Goal: Check status

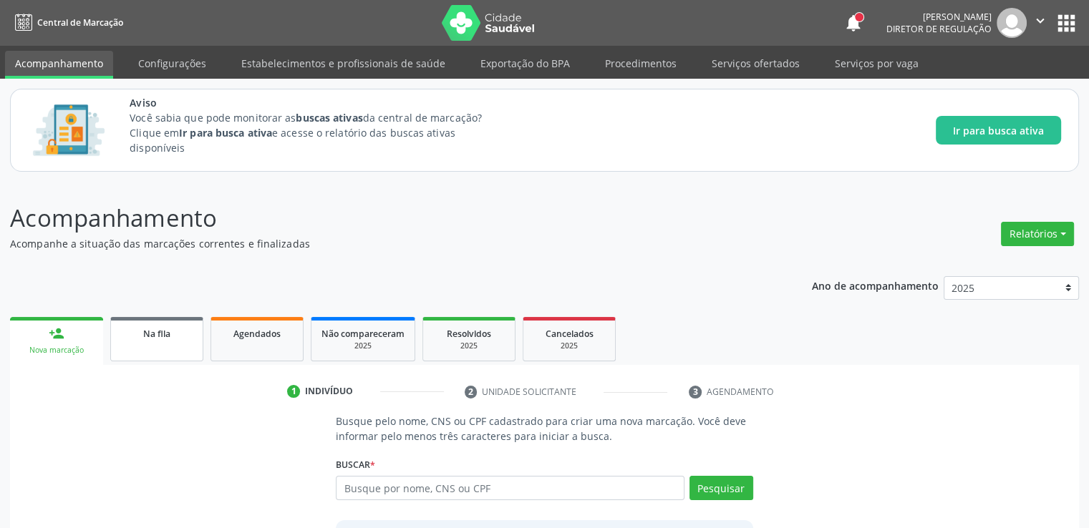
click at [157, 337] on span "Na fila" at bounding box center [156, 334] width 27 height 12
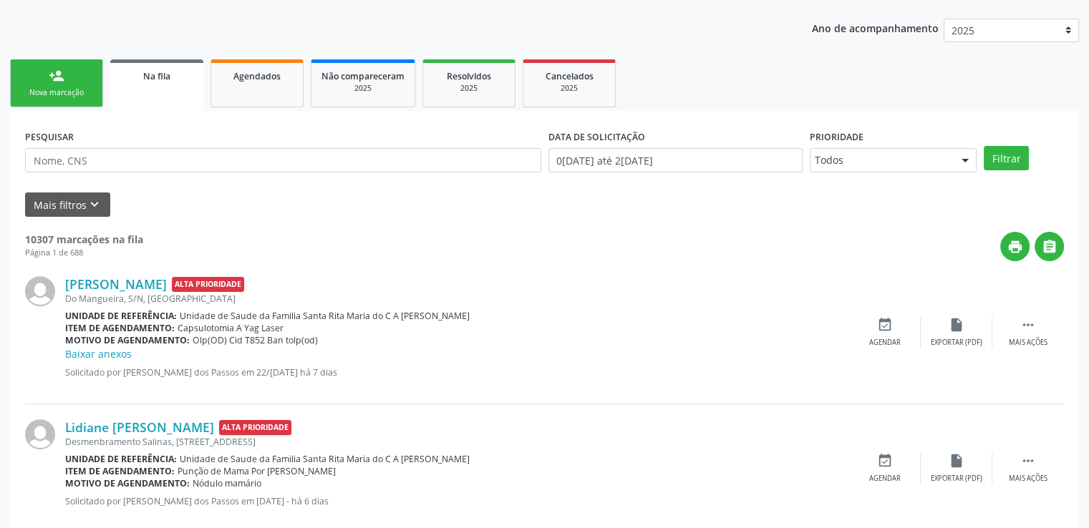
scroll to position [276, 0]
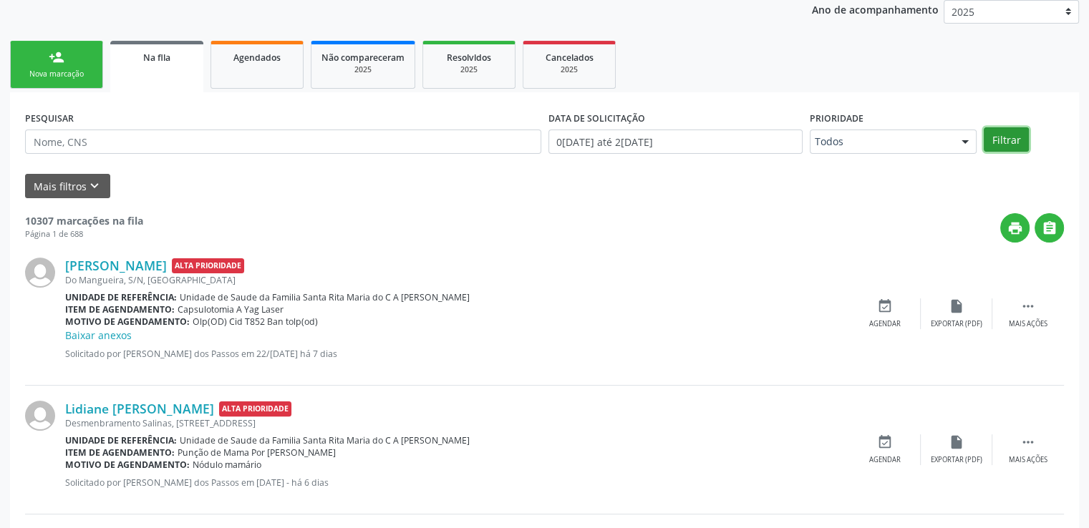
click at [1004, 135] on button "Filtrar" at bounding box center [1006, 139] width 45 height 24
click at [72, 185] on button "Mais filtros keyboard_arrow_down" at bounding box center [67, 186] width 85 height 25
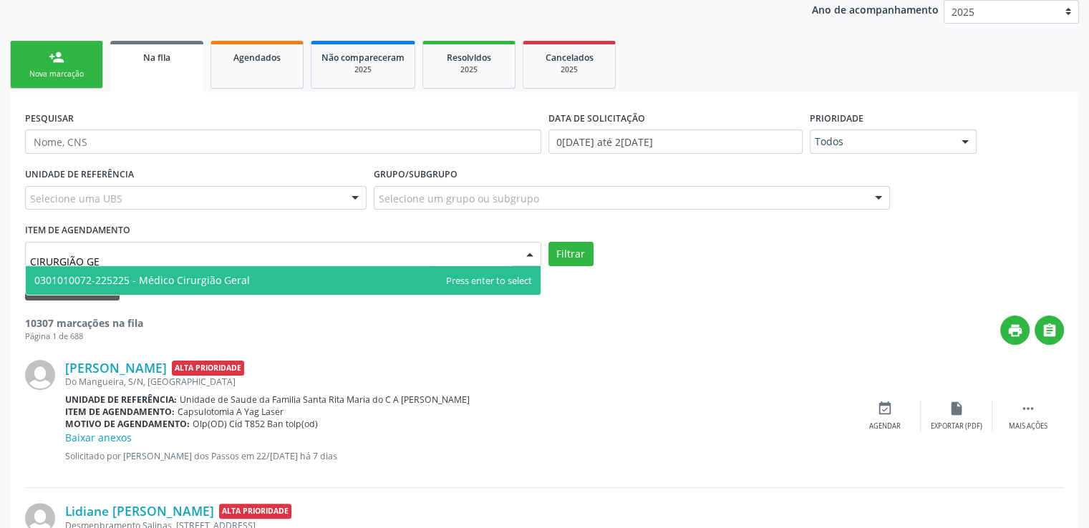
type input "CIRURGIÃO GER"
click at [131, 274] on span "0301010072-225225 - Médico Cirurgião Geral" at bounding box center [141, 280] width 215 height 14
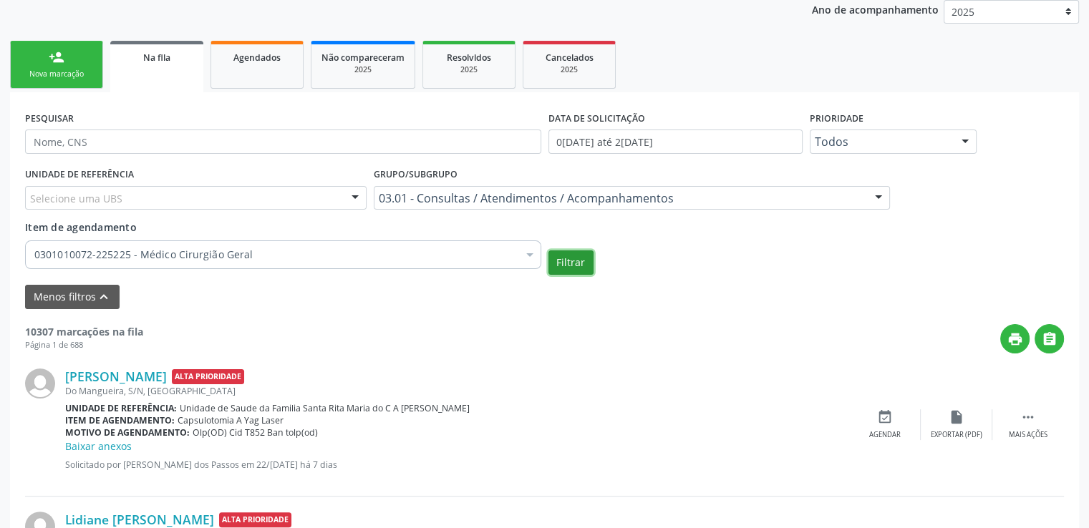
click at [571, 263] on button "Filtrar" at bounding box center [570, 263] width 45 height 24
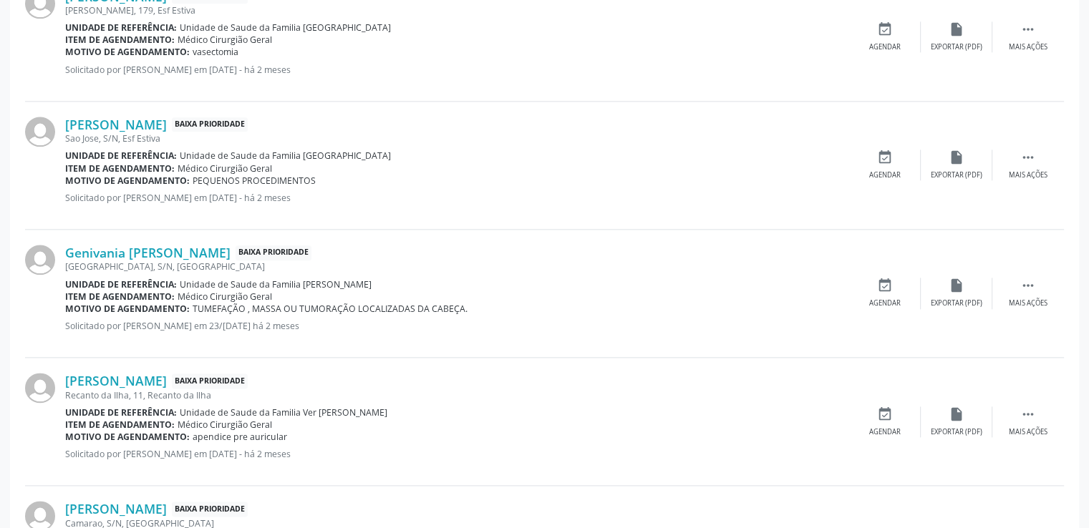
scroll to position [2112, 0]
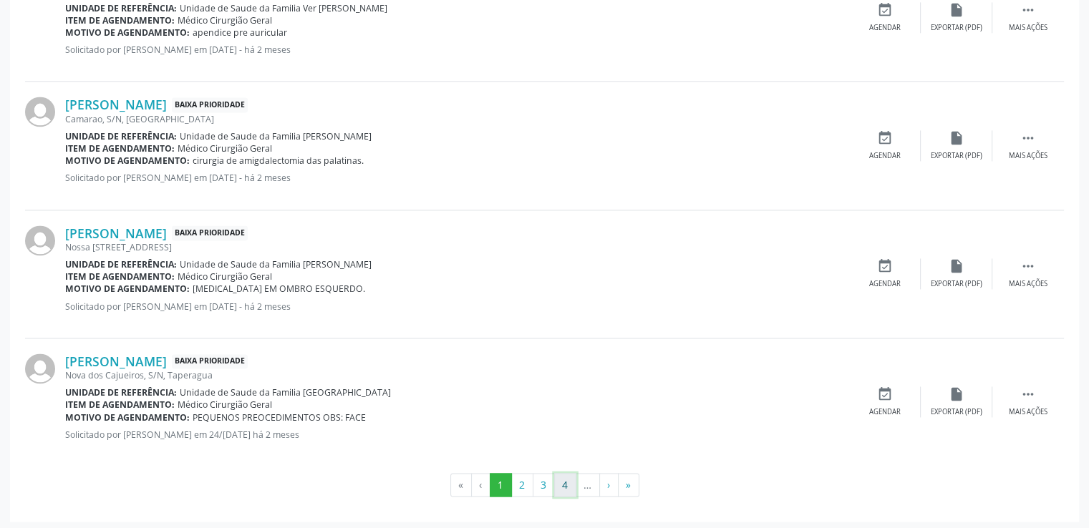
click at [563, 486] on button "4" at bounding box center [565, 485] width 22 height 24
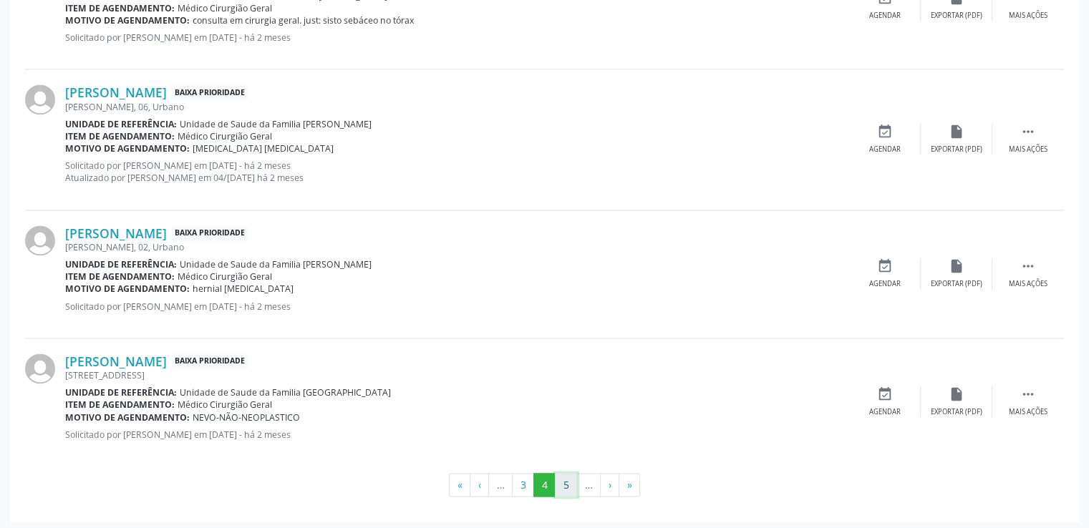
click at [567, 480] on button "5" at bounding box center [566, 485] width 22 height 24
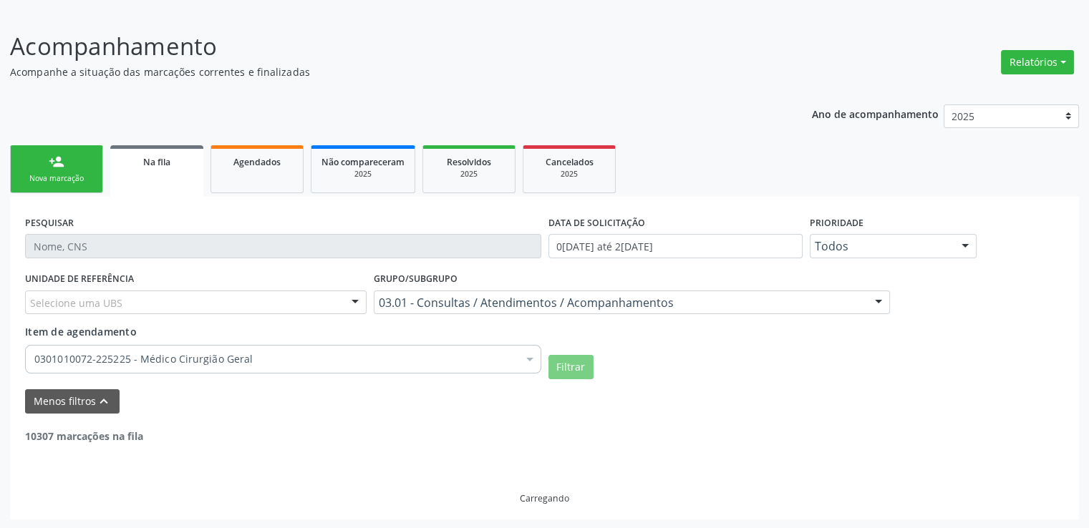
scroll to position [2100, 0]
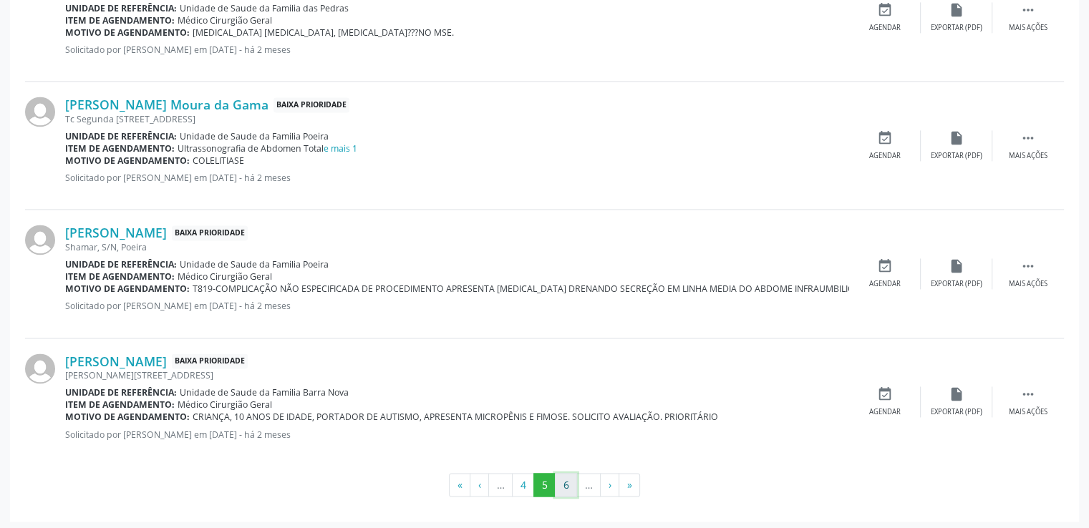
click at [567, 484] on button "6" at bounding box center [566, 485] width 22 height 24
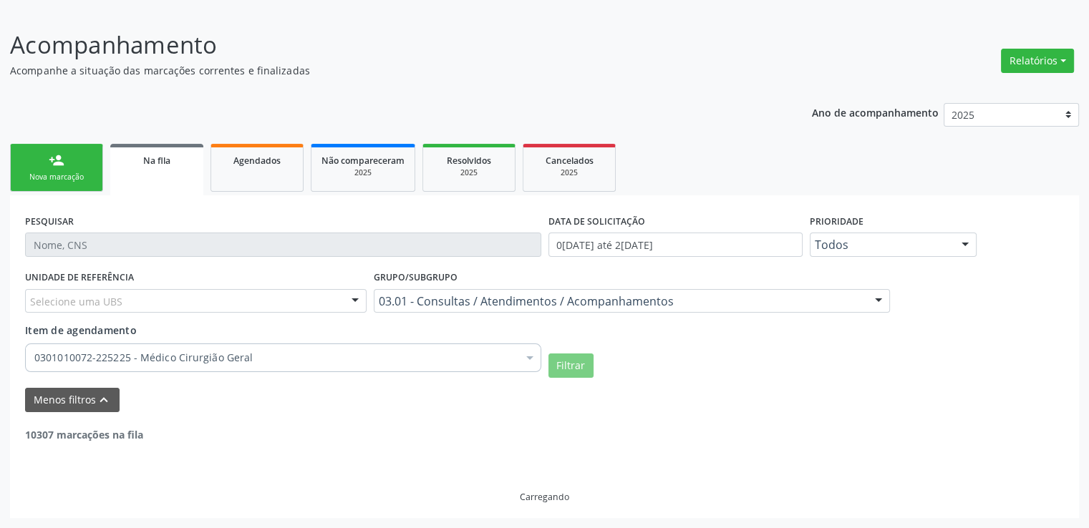
scroll to position [172, 0]
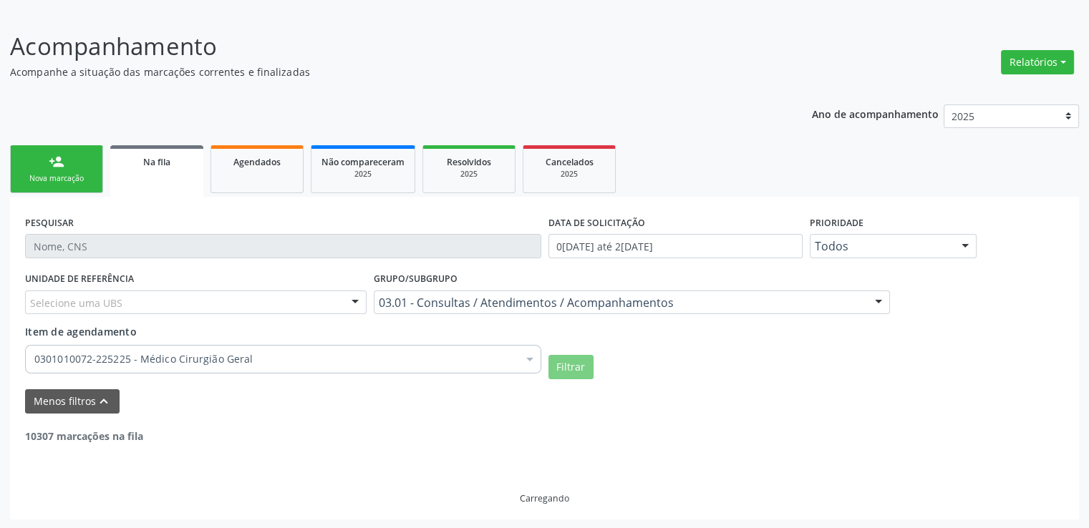
click at [567, 485] on div "Carregando" at bounding box center [544, 474] width 1039 height 61
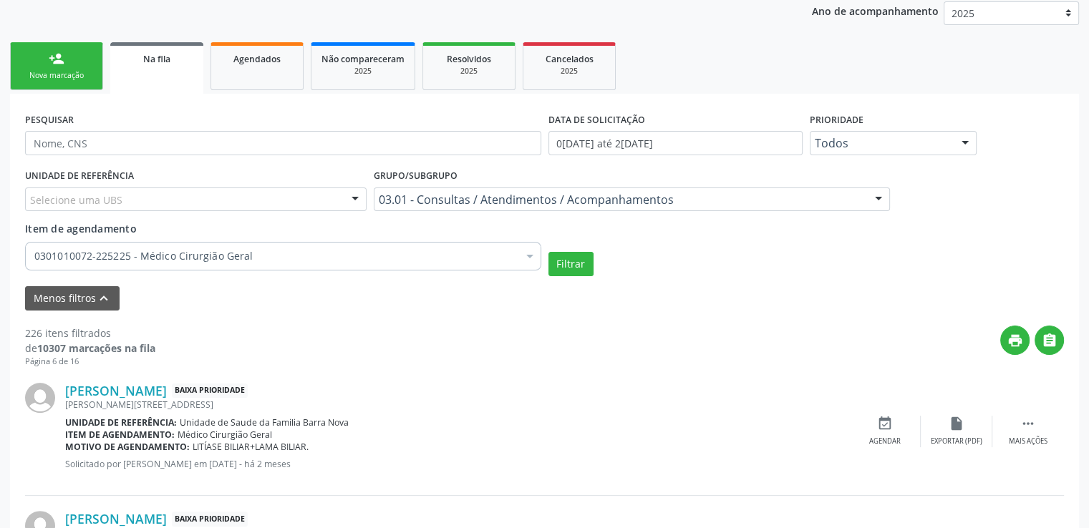
scroll to position [168, 0]
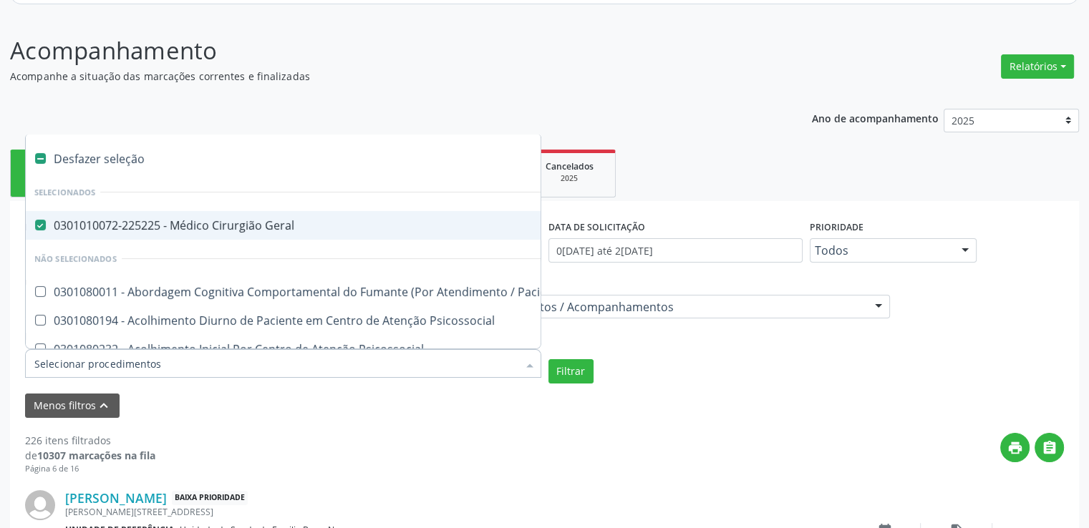
drag, startPoint x: 258, startPoint y: 364, endPoint x: 165, endPoint y: 367, distance: 92.4
click at [166, 367] on input "Item de agendamento" at bounding box center [275, 363] width 483 height 29
drag, startPoint x: 203, startPoint y: 367, endPoint x: 21, endPoint y: 372, distance: 181.2
click at [22, 372] on div "Item de agendamento Desfazer seleção Selecionados 0301010072-225225 - Médico Ci…" at bounding box center [282, 356] width 523 height 55
click at [400, 445] on div "print " at bounding box center [609, 454] width 908 height 42
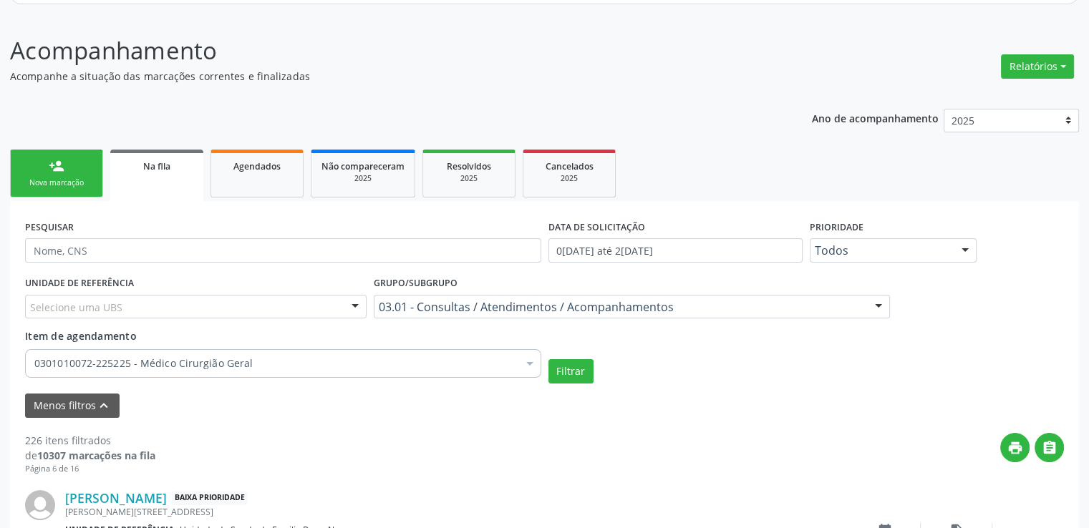
click at [400, 445] on div "print " at bounding box center [609, 454] width 908 height 42
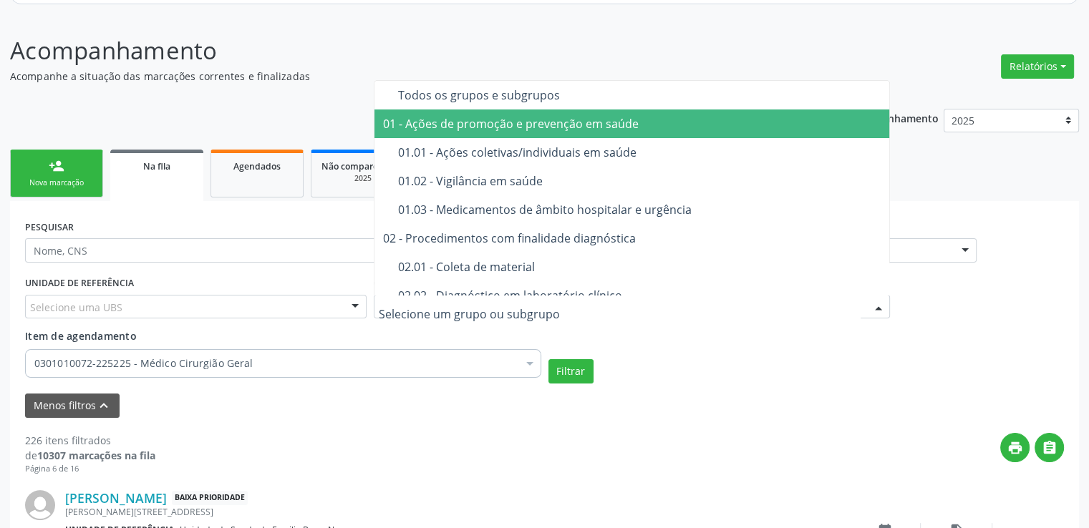
click at [210, 224] on div "PESQUISAR" at bounding box center [282, 244] width 523 height 56
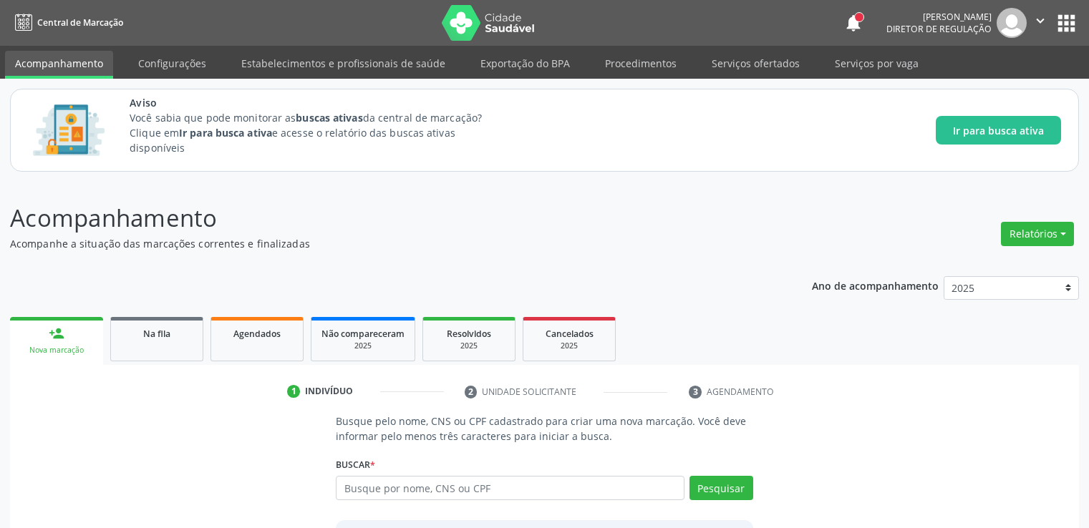
scroll to position [126, 0]
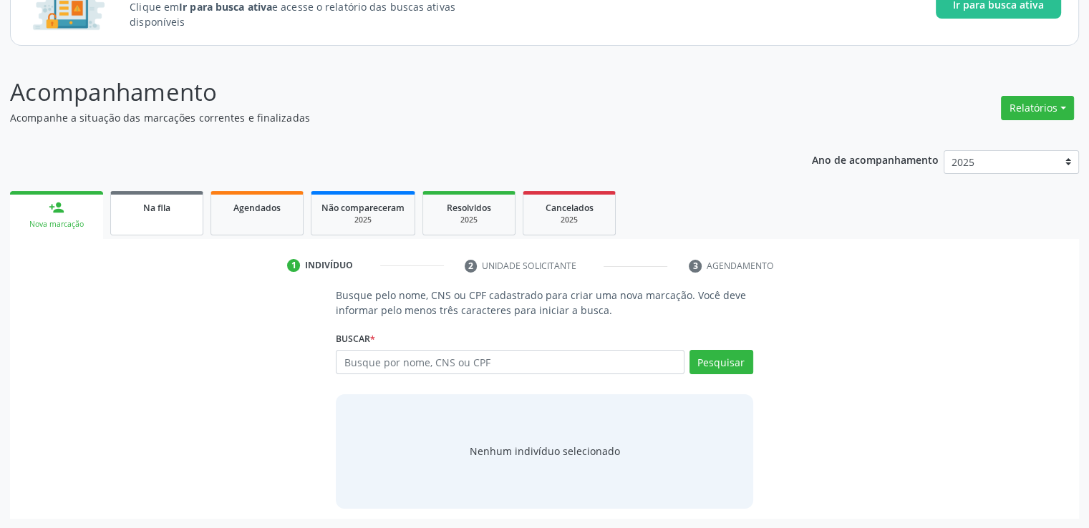
click at [134, 210] on div "Na fila" at bounding box center [157, 207] width 72 height 15
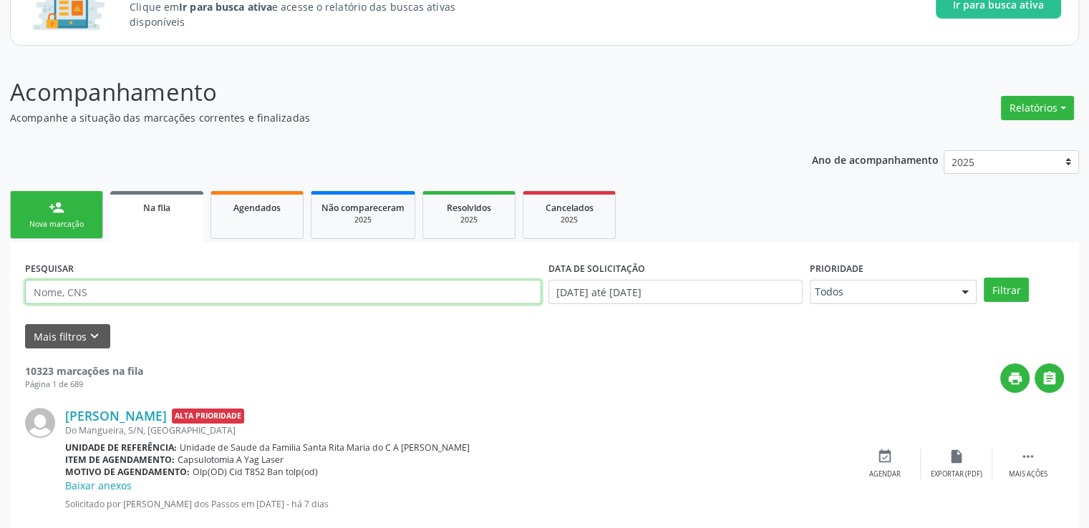
click at [95, 286] on input "text" at bounding box center [283, 292] width 516 height 24
paste input "708002803822423"
type input "708002803822423"
click at [984, 278] on button "Filtrar" at bounding box center [1006, 290] width 45 height 24
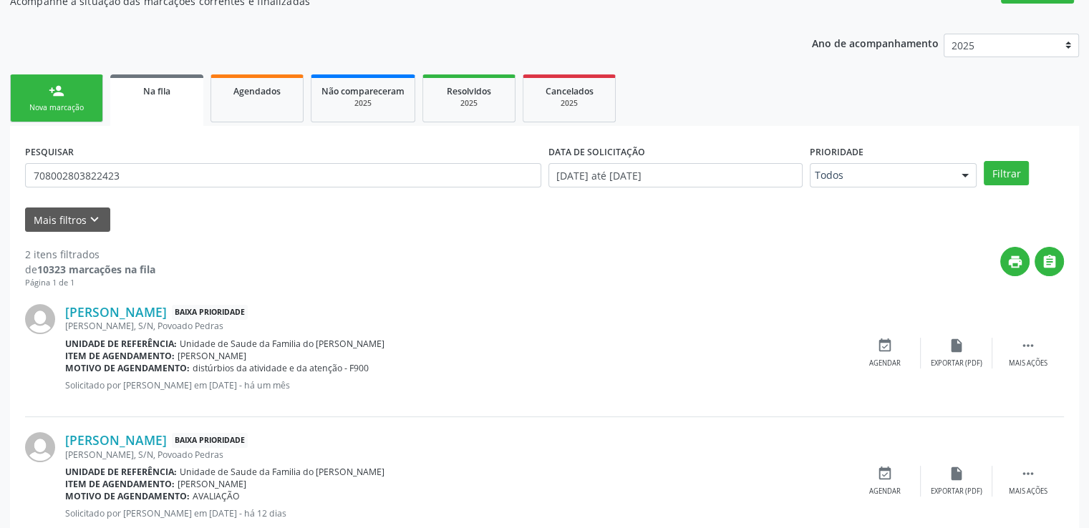
scroll to position [283, 0]
